Goal: Book appointment/travel/reservation

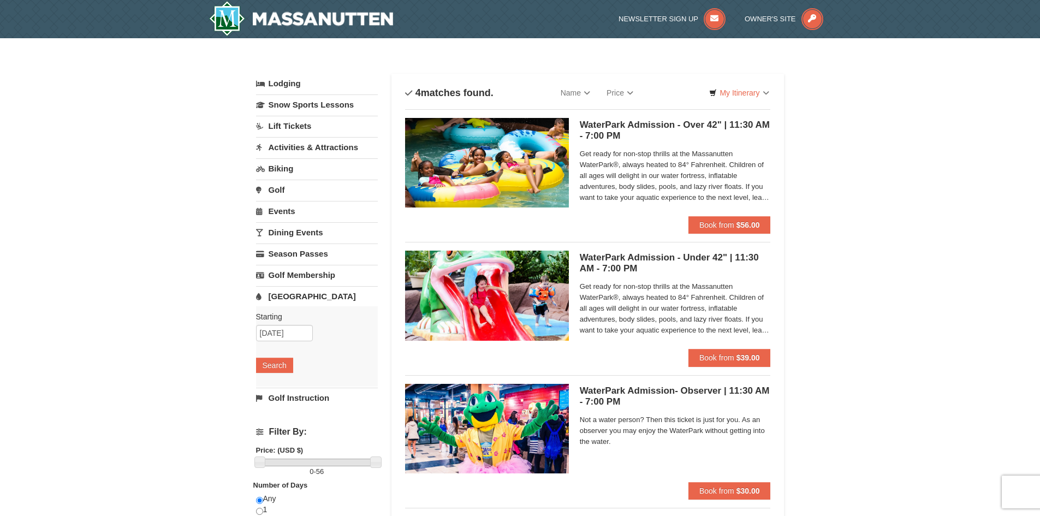
click at [263, 86] on link "Lodging" at bounding box center [317, 84] width 122 height 20
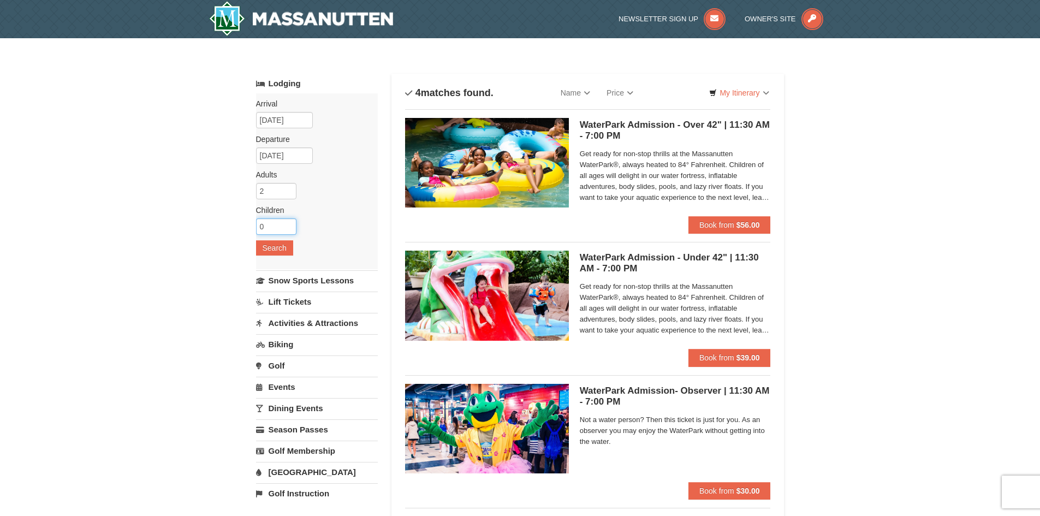
click at [279, 228] on input "0" at bounding box center [276, 226] width 40 height 16
type input "1"
click at [290, 223] on input "1" at bounding box center [276, 226] width 40 height 16
click at [280, 252] on button "Search" at bounding box center [274, 247] width 37 height 15
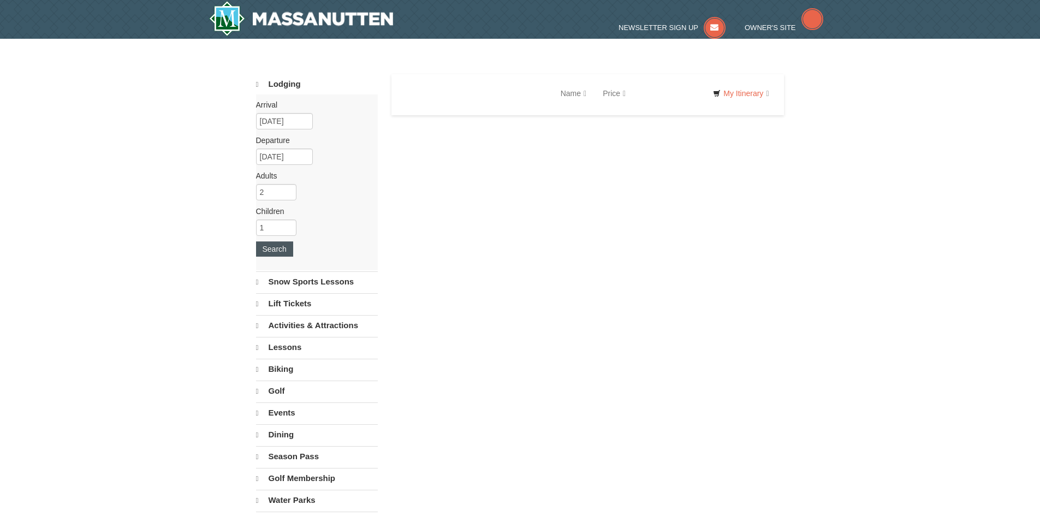
select select "9"
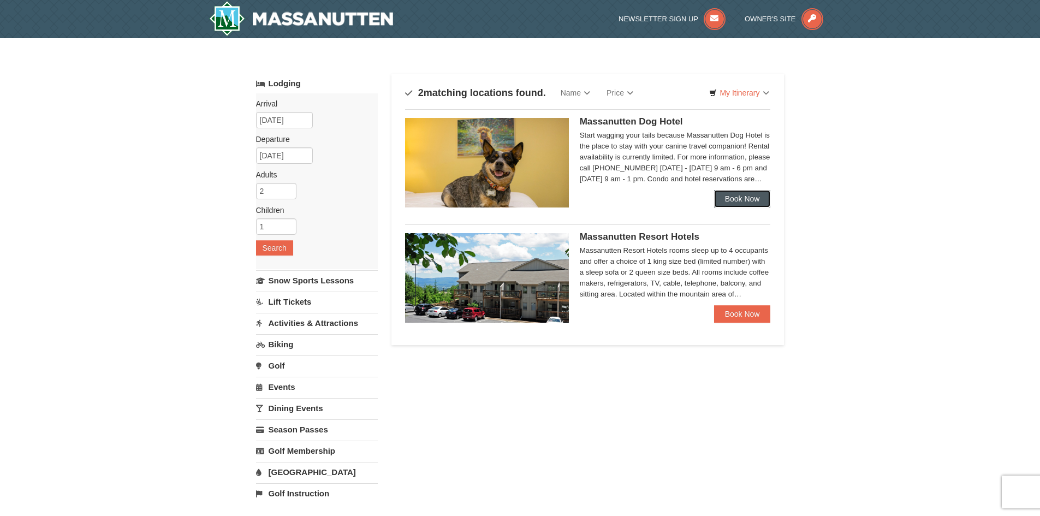
click at [749, 197] on link "Book Now" at bounding box center [742, 198] width 57 height 17
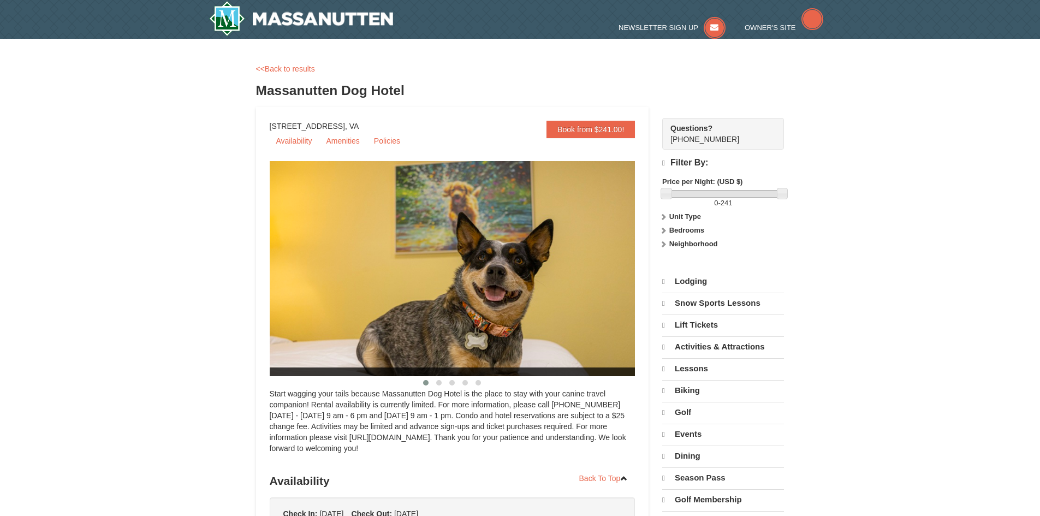
select select "9"
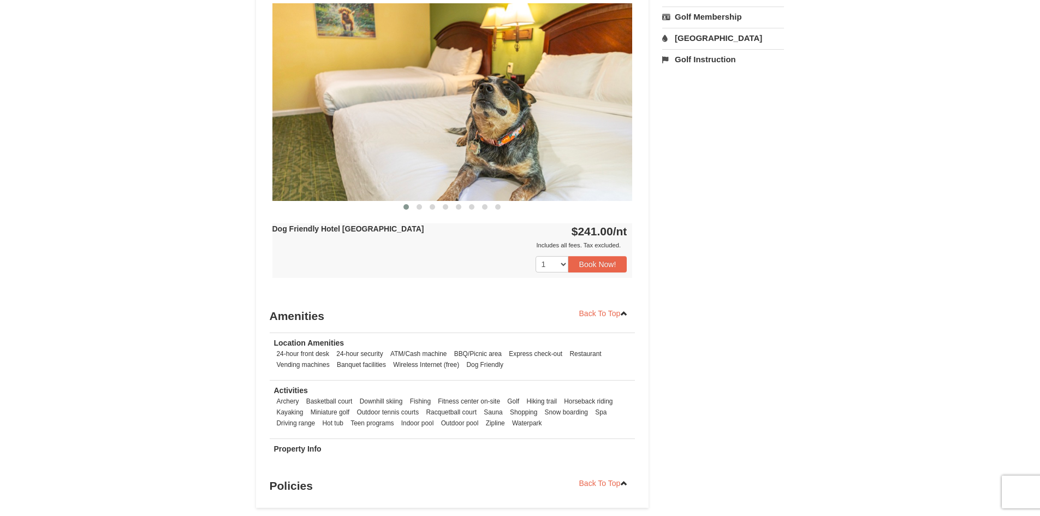
scroll to position [546, 0]
